Goal: Transaction & Acquisition: Purchase product/service

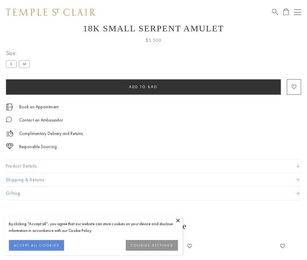
scroll to position [23, 0]
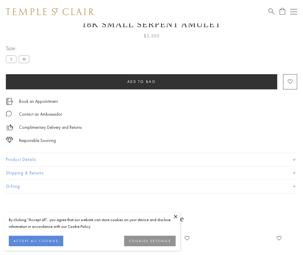
click at [141, 82] on span "Add to bag" at bounding box center [141, 81] width 29 height 5
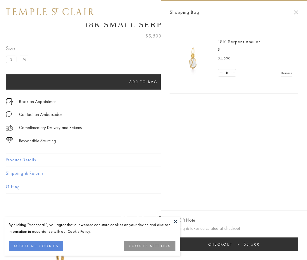
click at [235, 244] on button "Checkout $5,500" at bounding box center [234, 244] width 129 height 14
